Goal: Information Seeking & Learning: Check status

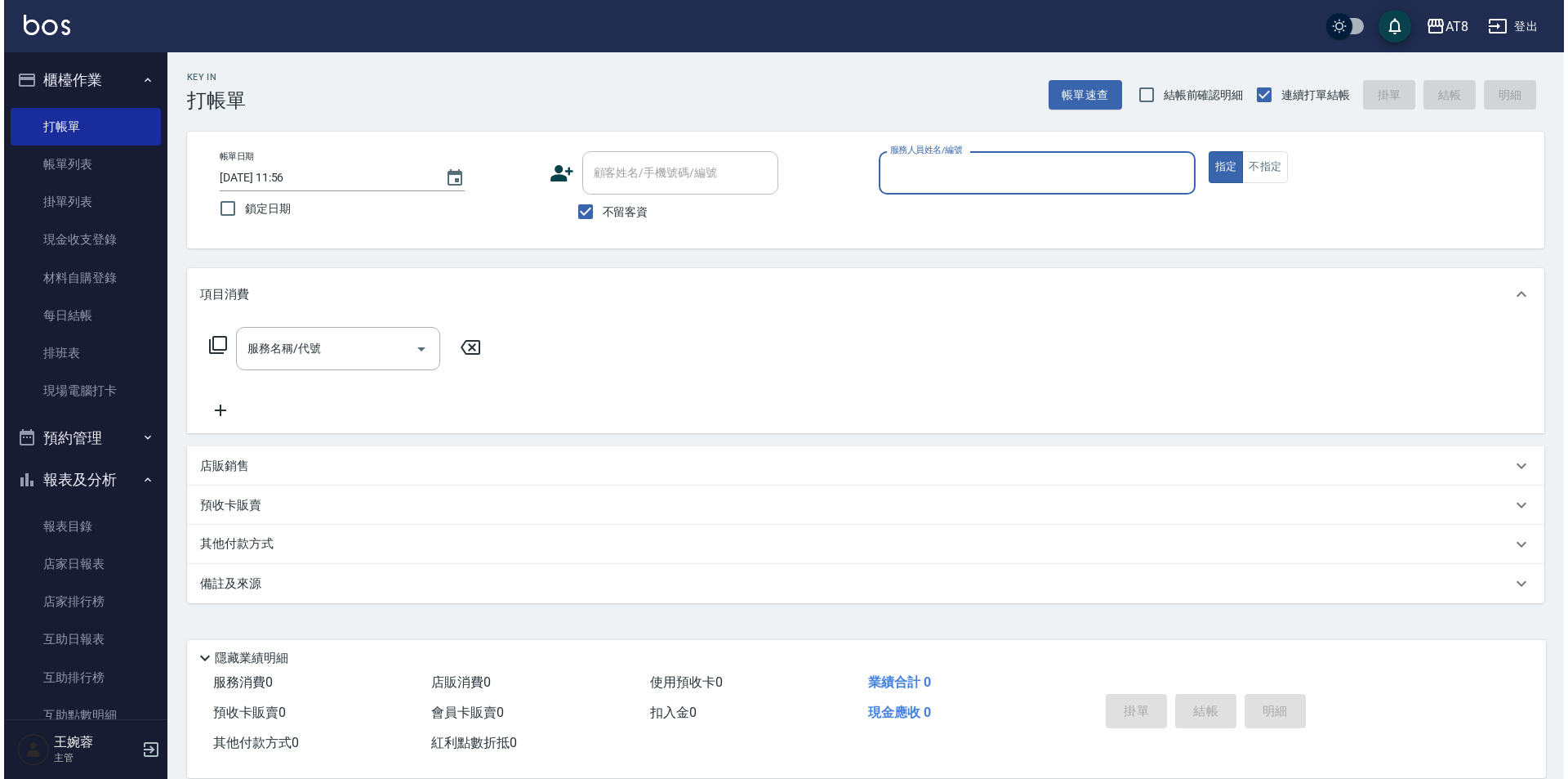
scroll to position [64, 0]
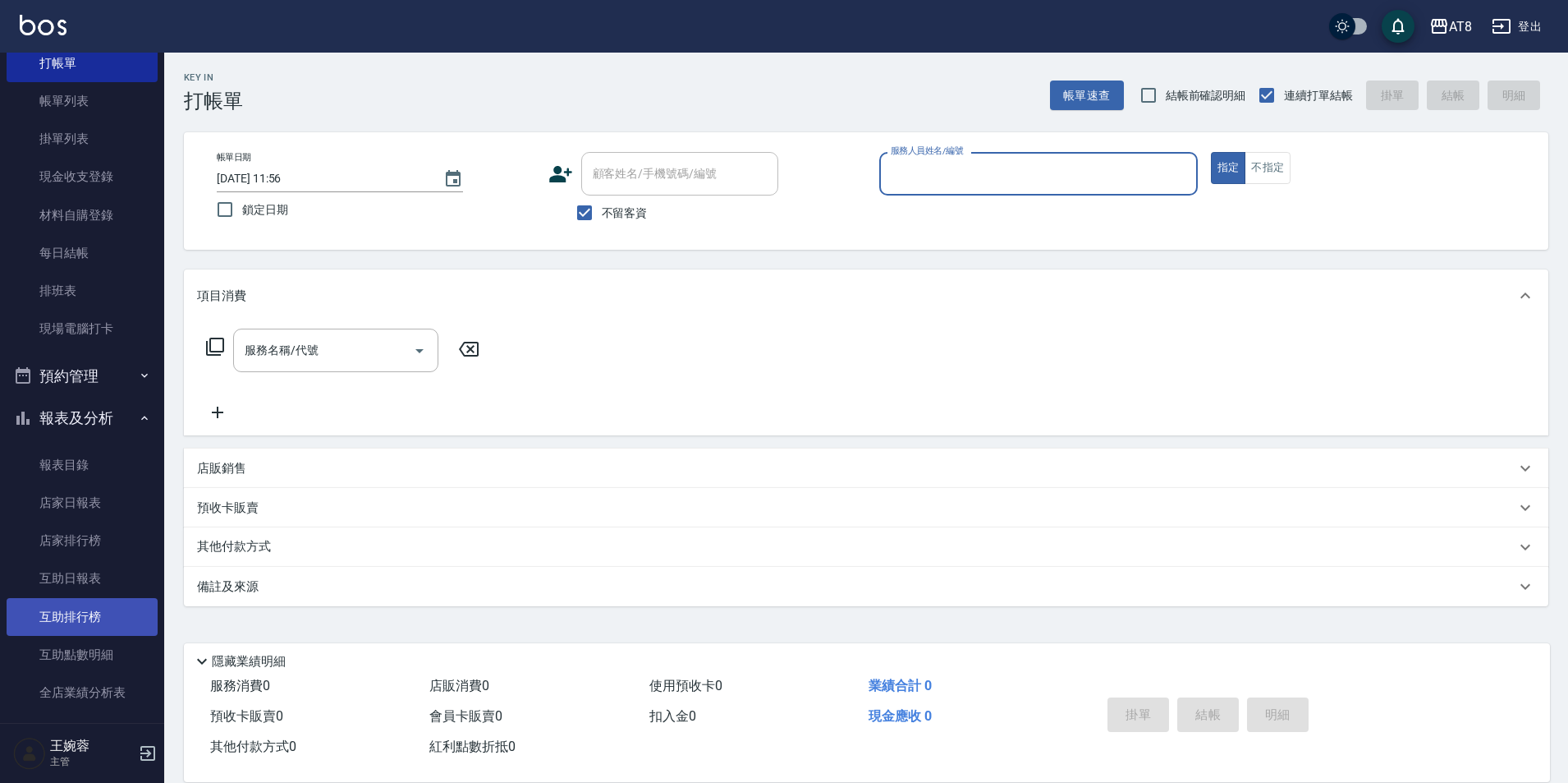
click at [77, 611] on link "互助排行榜" at bounding box center [81, 617] width 151 height 38
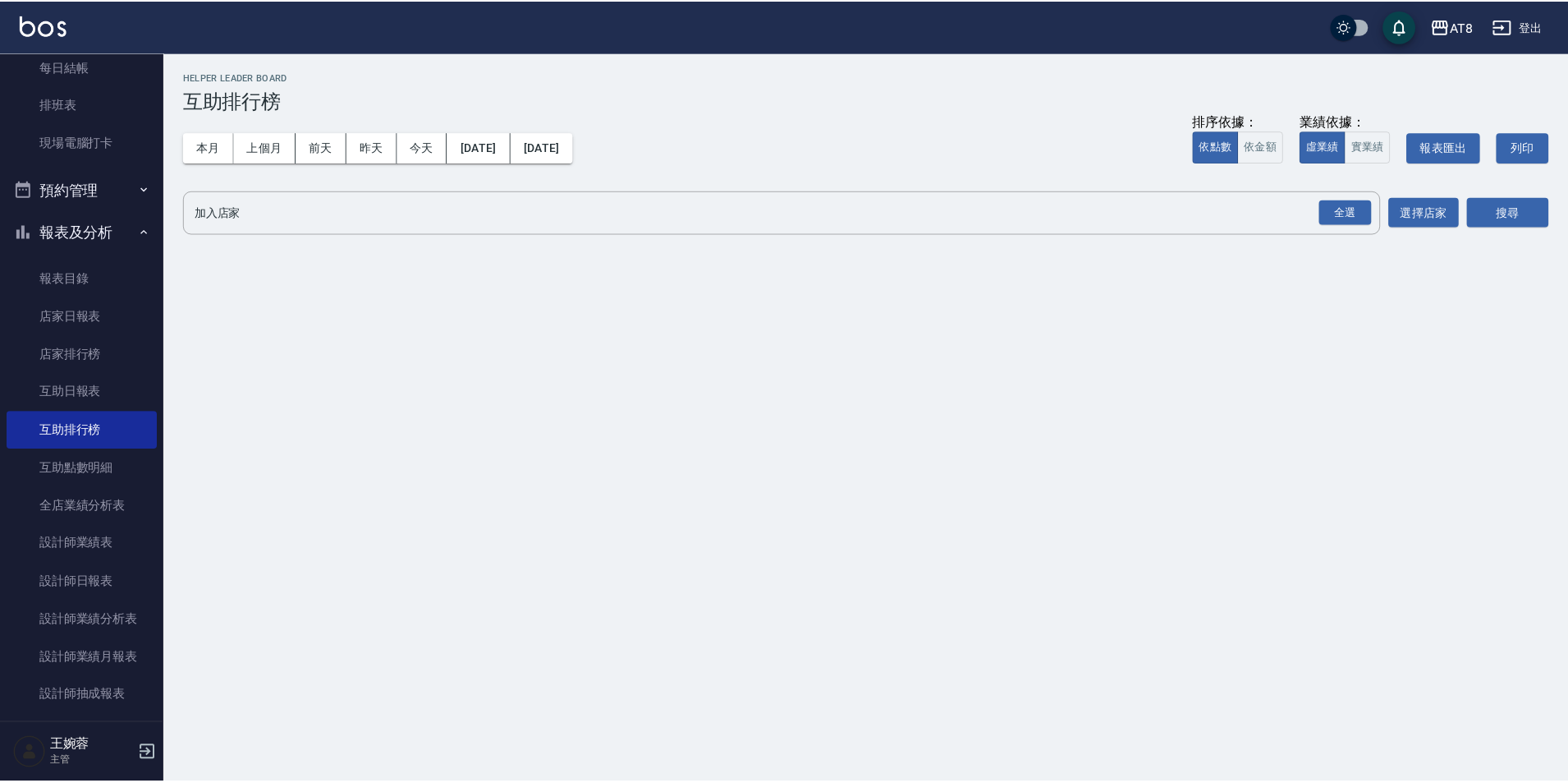
scroll to position [262, 0]
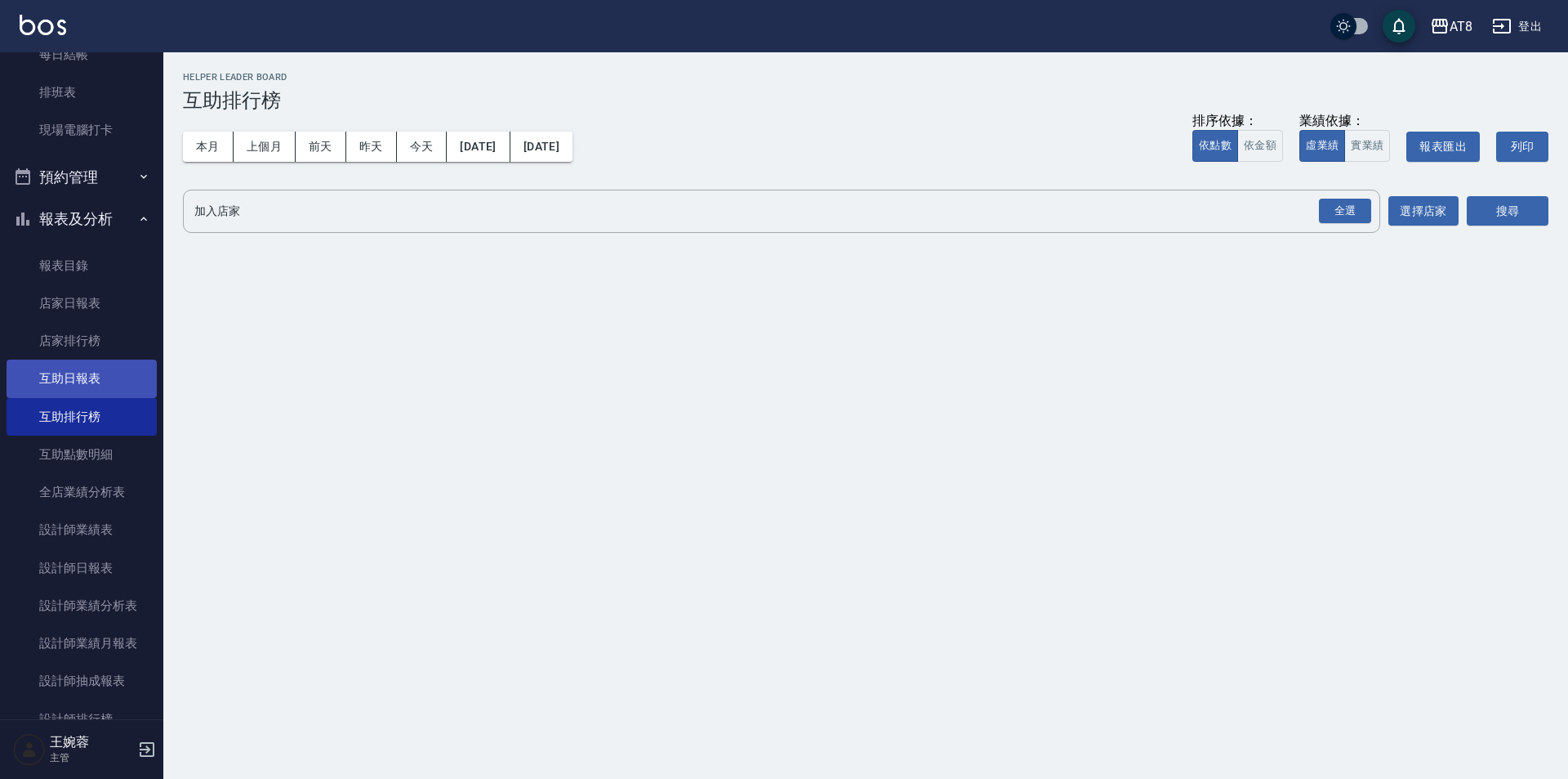
click at [97, 372] on link "互助日報表" at bounding box center [81, 378] width 150 height 38
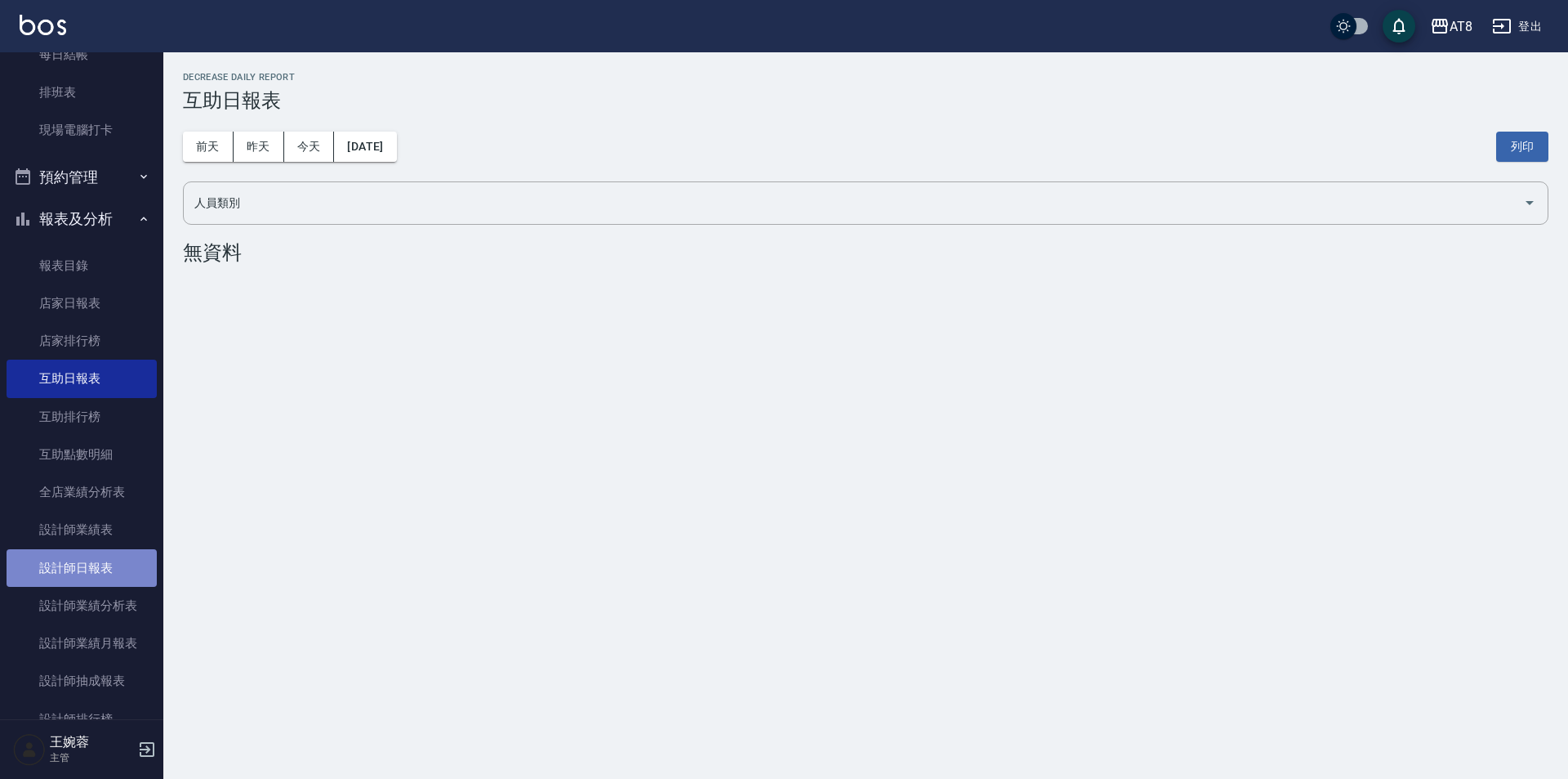
click at [128, 568] on link "設計師日報表" at bounding box center [81, 568] width 150 height 38
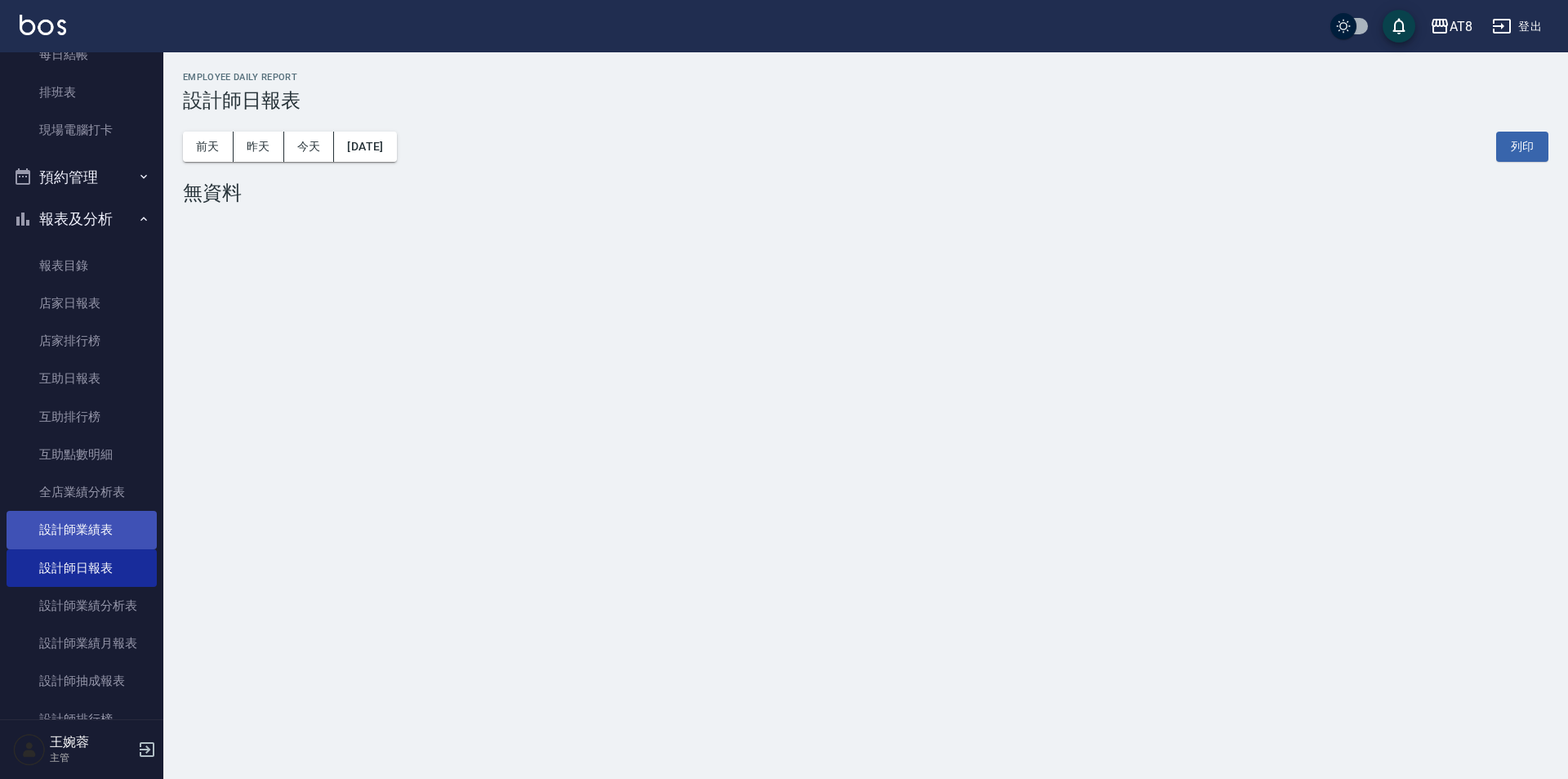
click at [113, 524] on link "設計師業績表" at bounding box center [81, 529] width 150 height 38
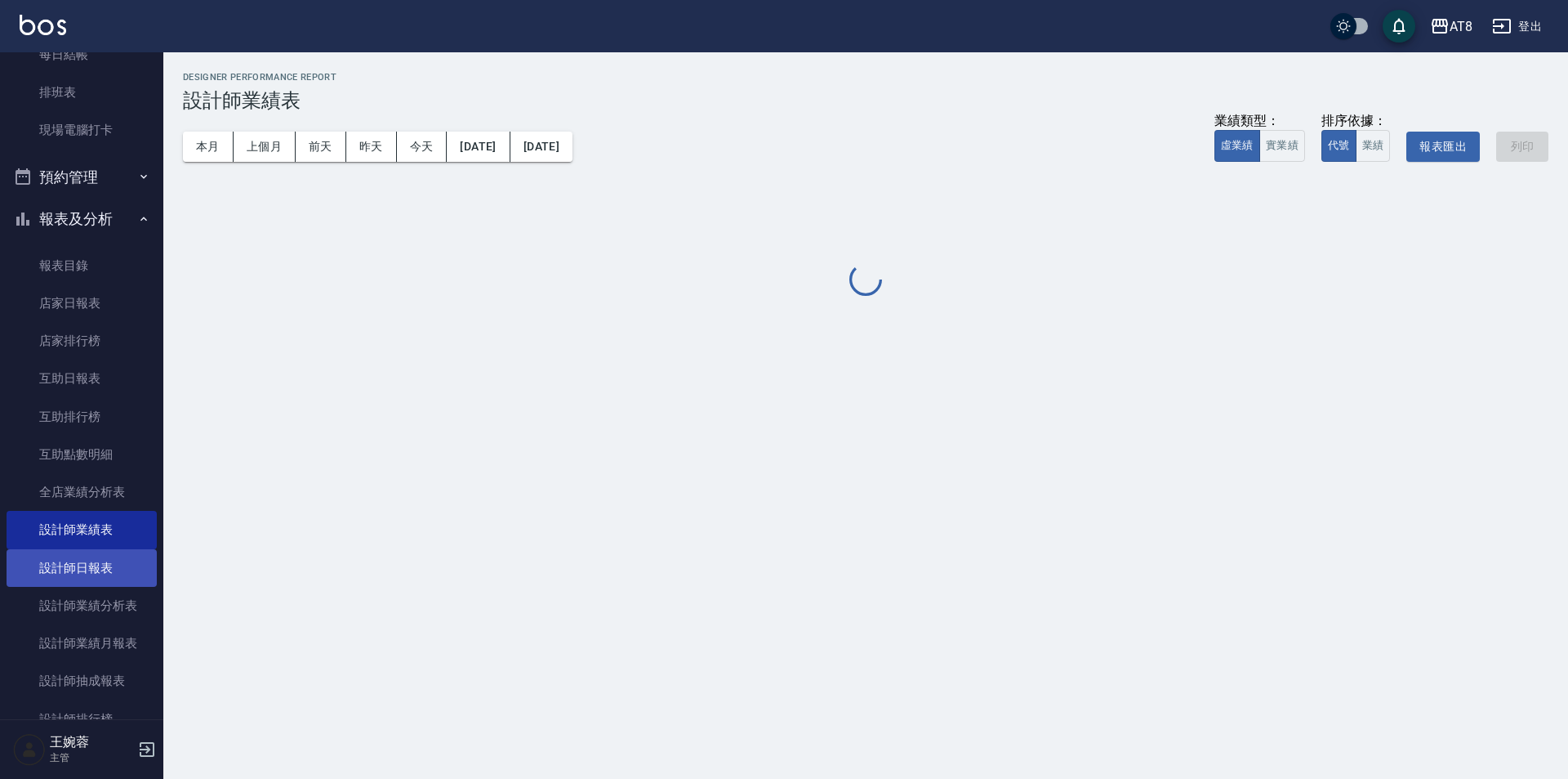
click at [136, 572] on link "設計師日報表" at bounding box center [81, 568] width 150 height 38
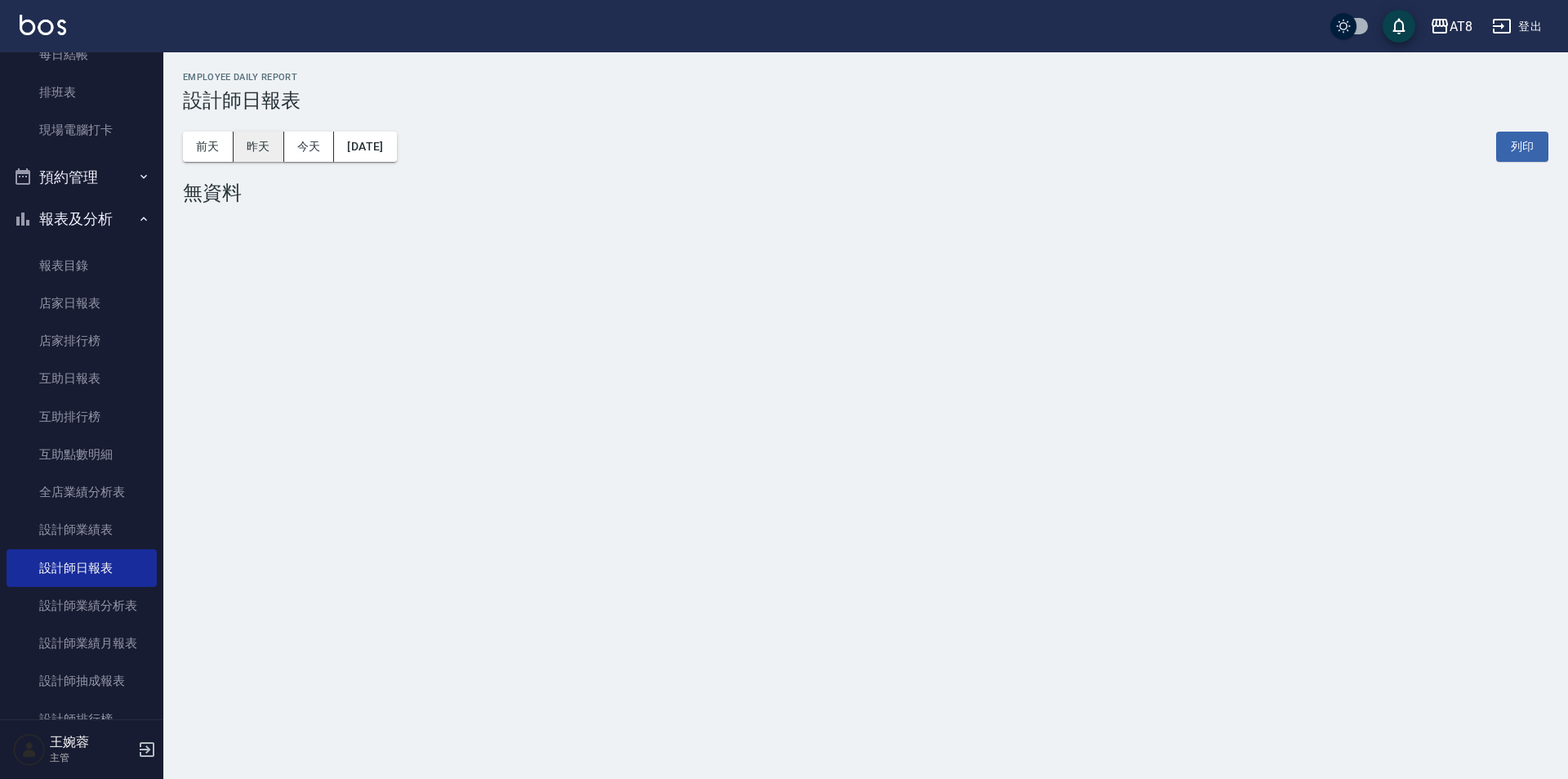
click at [269, 145] on button "昨天" at bounding box center [259, 146] width 50 height 31
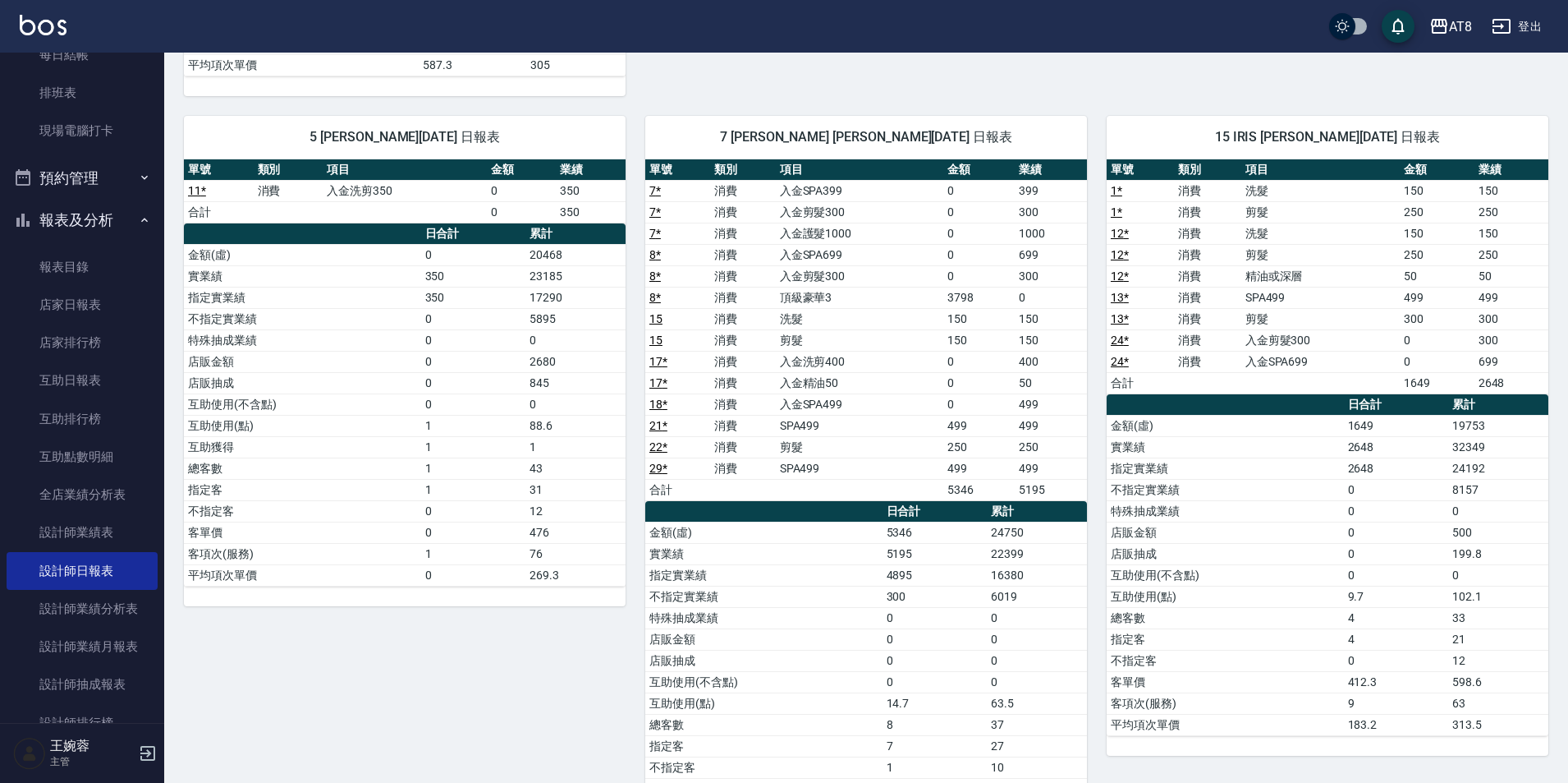
scroll to position [809, 0]
